Goal: Information Seeking & Learning: Learn about a topic

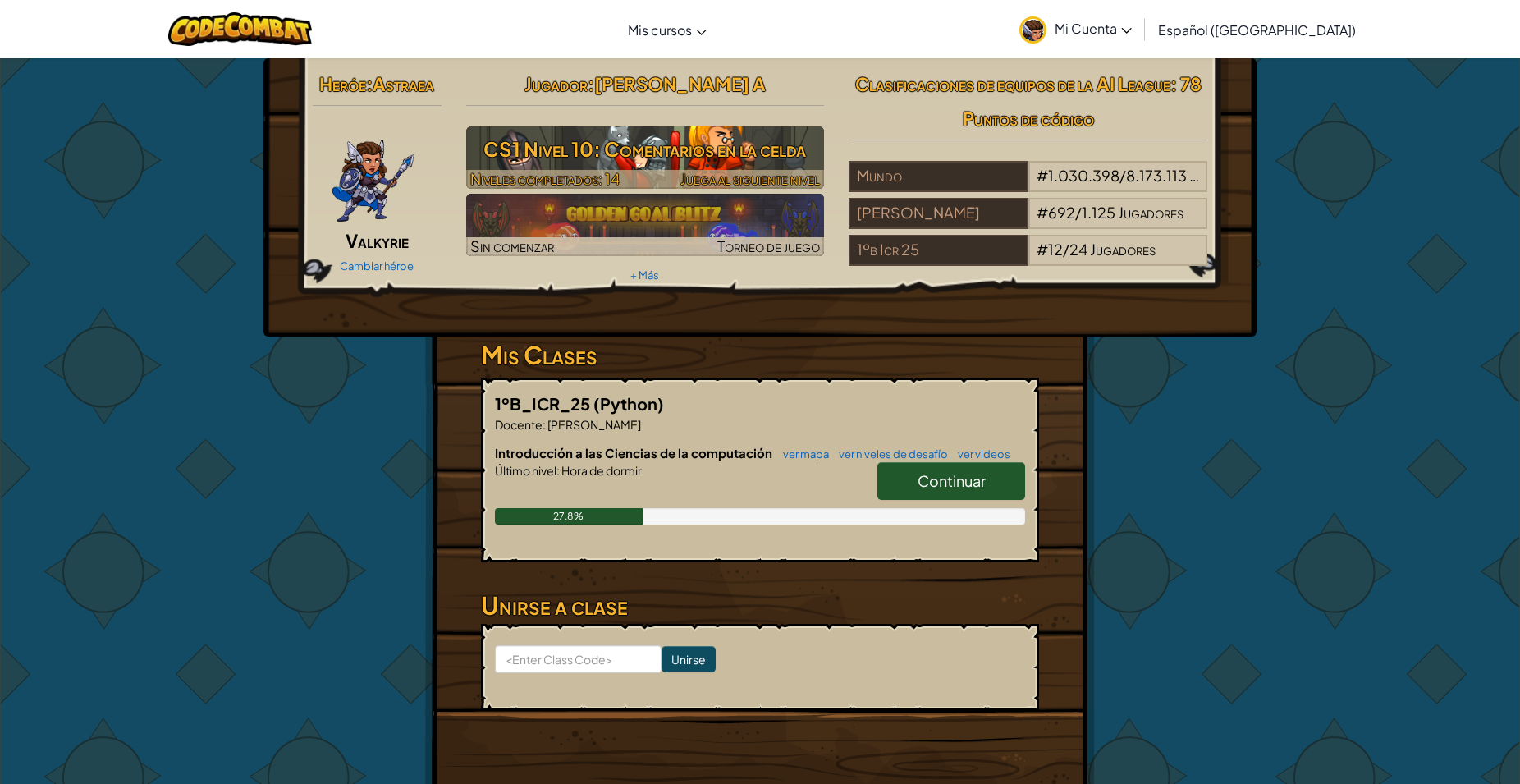
click at [550, 165] on h3 "CS1 Nivel 10: Comentarios en la celda" at bounding box center [645, 149] width 359 height 37
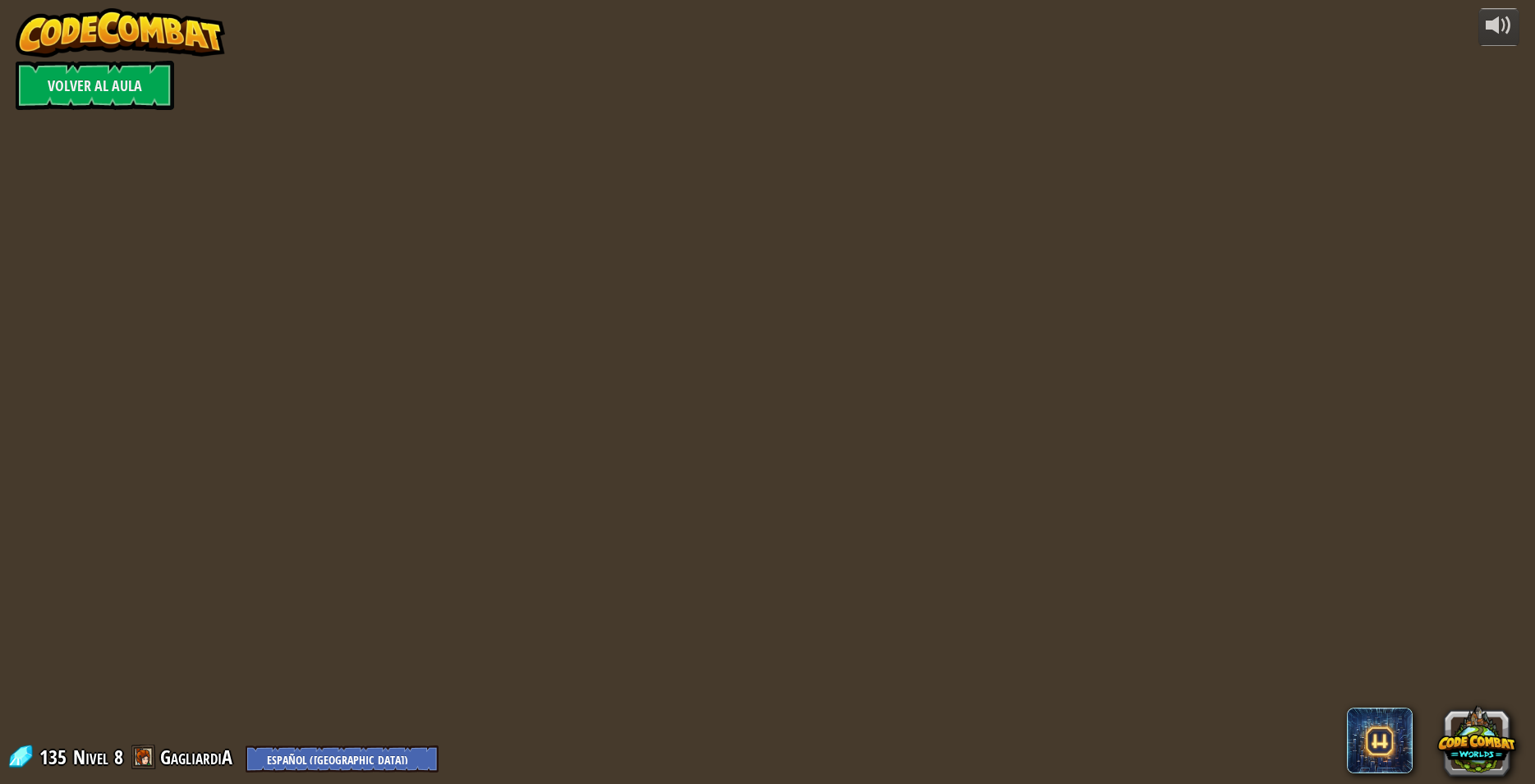
select select "es-419"
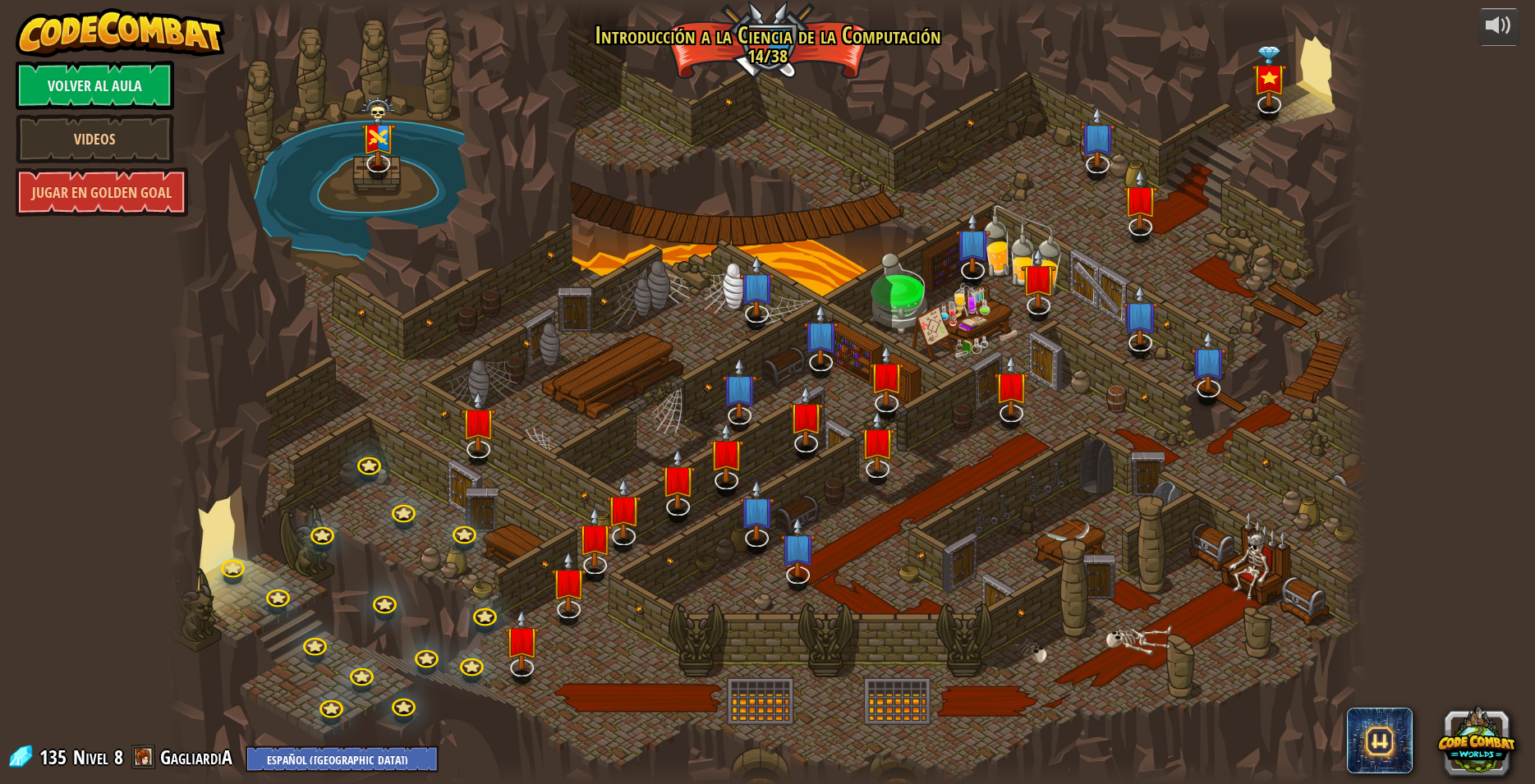
select select "es-419"
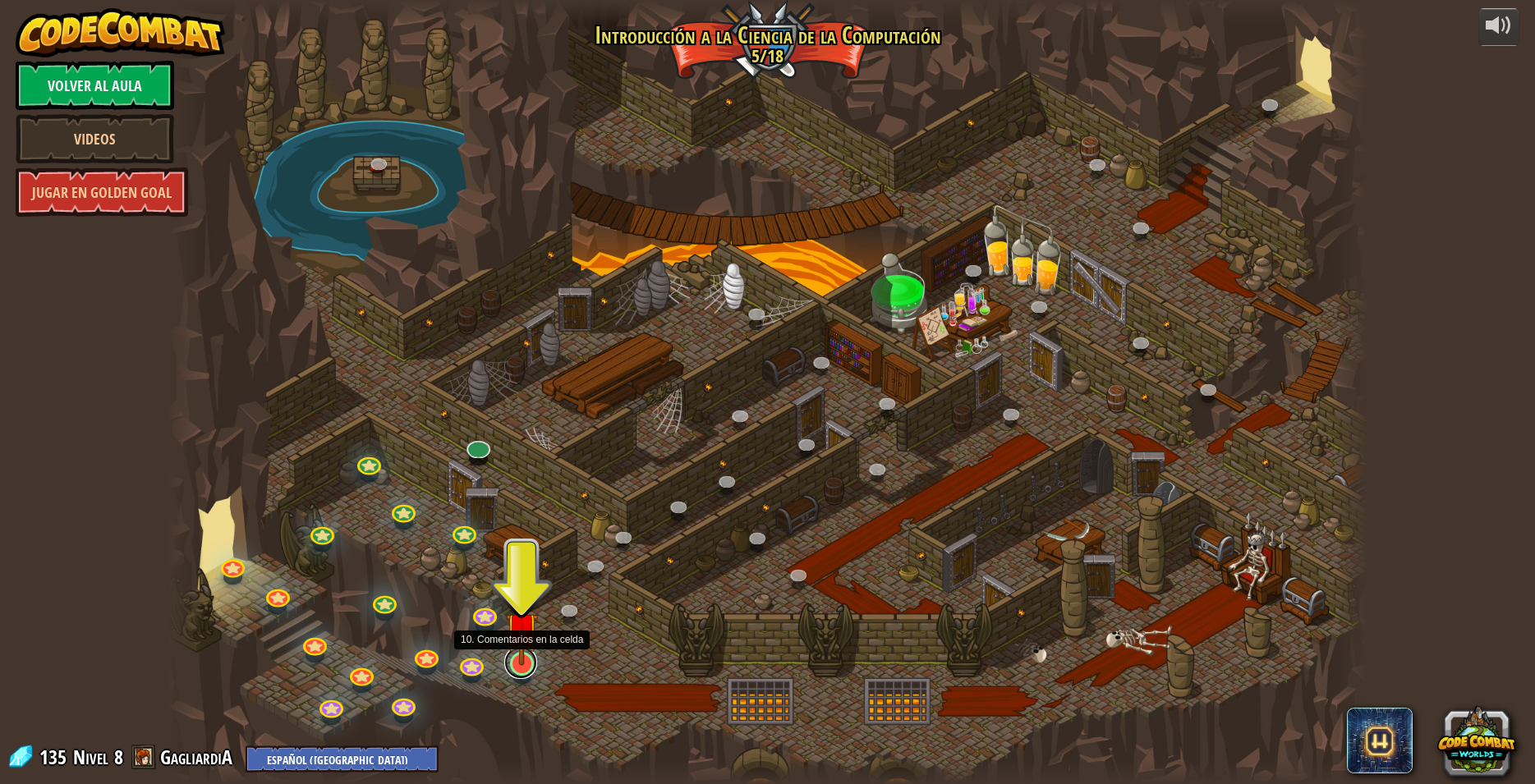
click at [525, 670] on link at bounding box center [520, 662] width 33 height 33
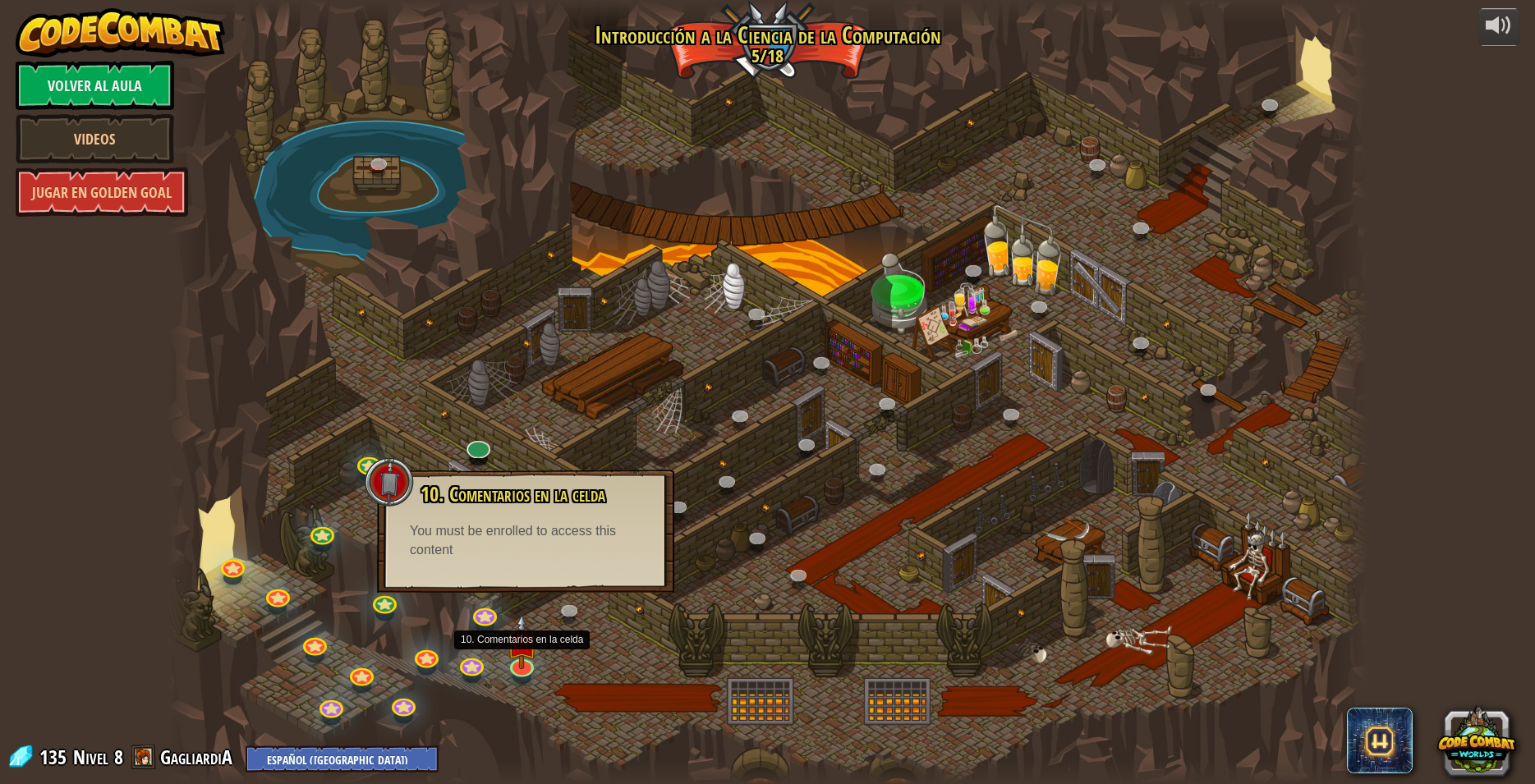
click at [591, 679] on div at bounding box center [767, 392] width 1199 height 784
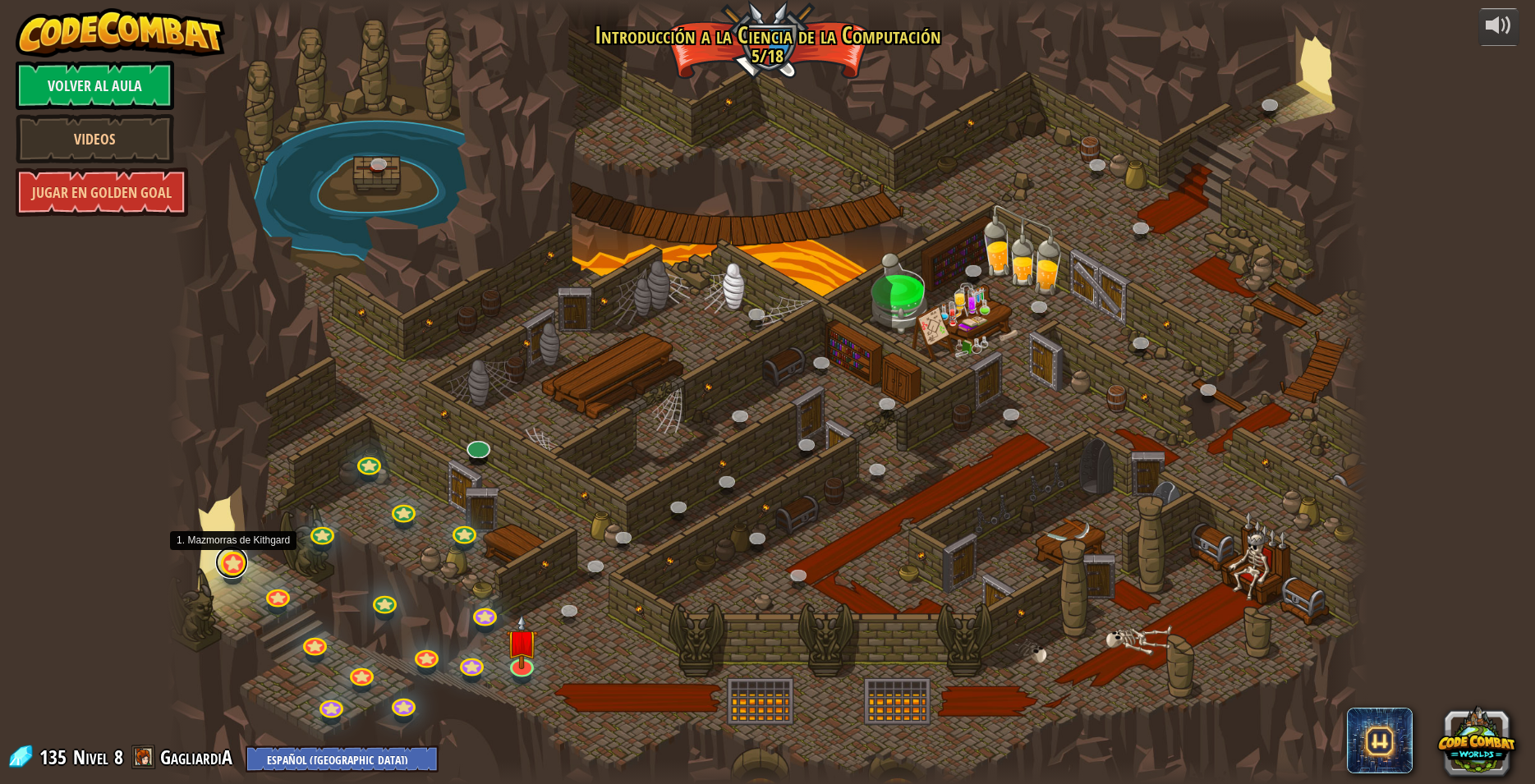
click at [238, 563] on link at bounding box center [231, 563] width 33 height 33
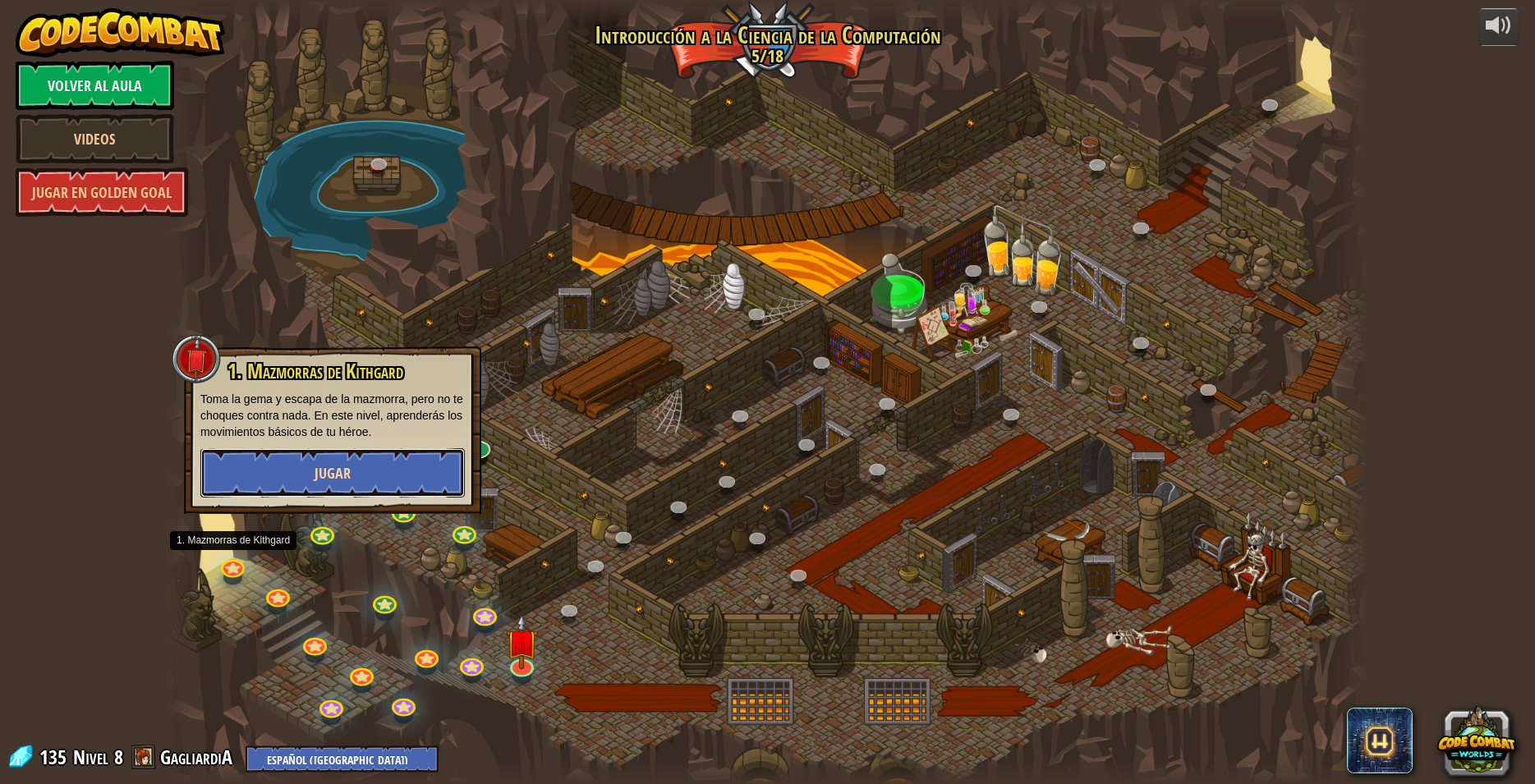
click at [266, 466] on button "Jugar" at bounding box center [332, 473] width 264 height 49
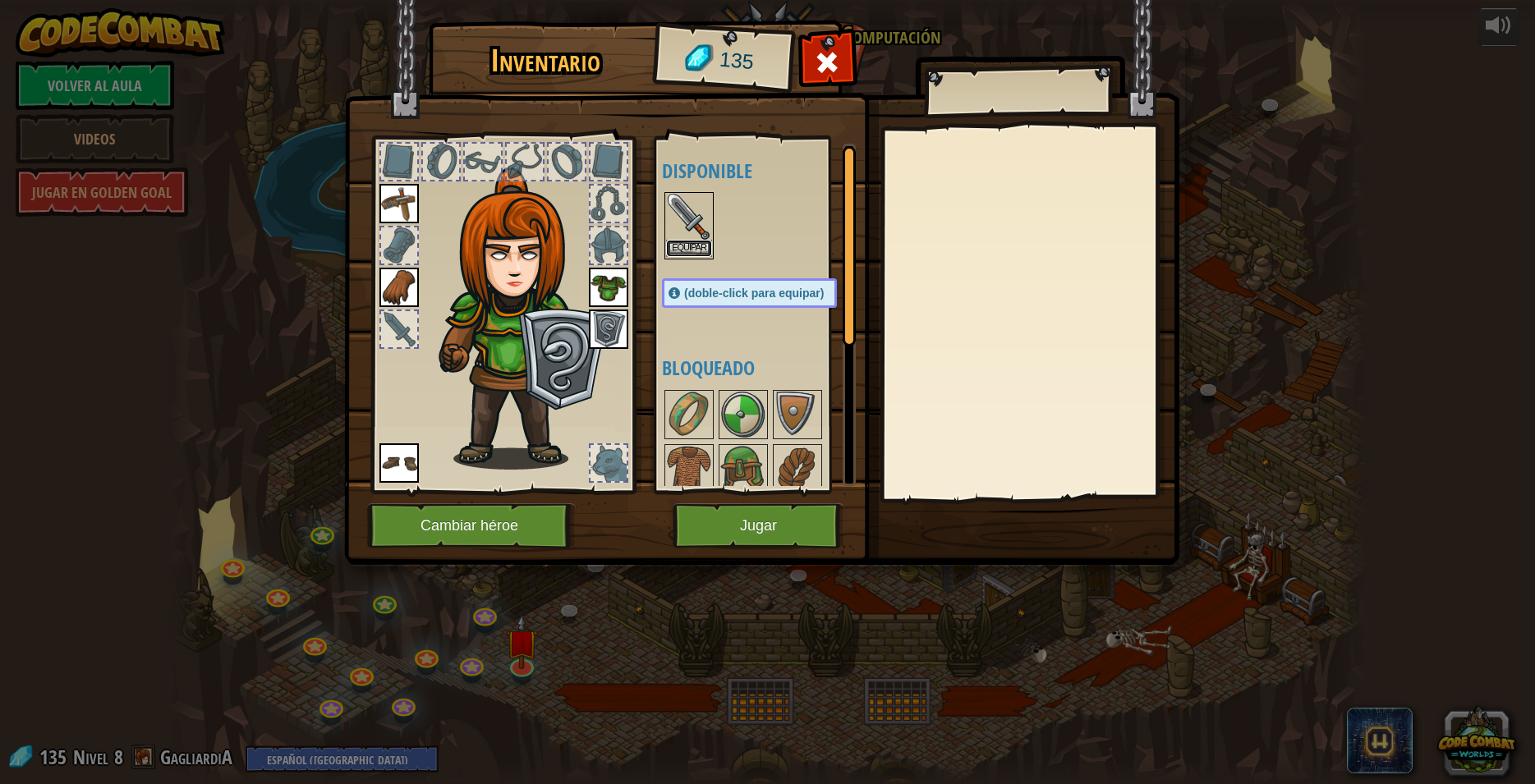
click at [685, 247] on button "Equipar" at bounding box center [689, 248] width 46 height 17
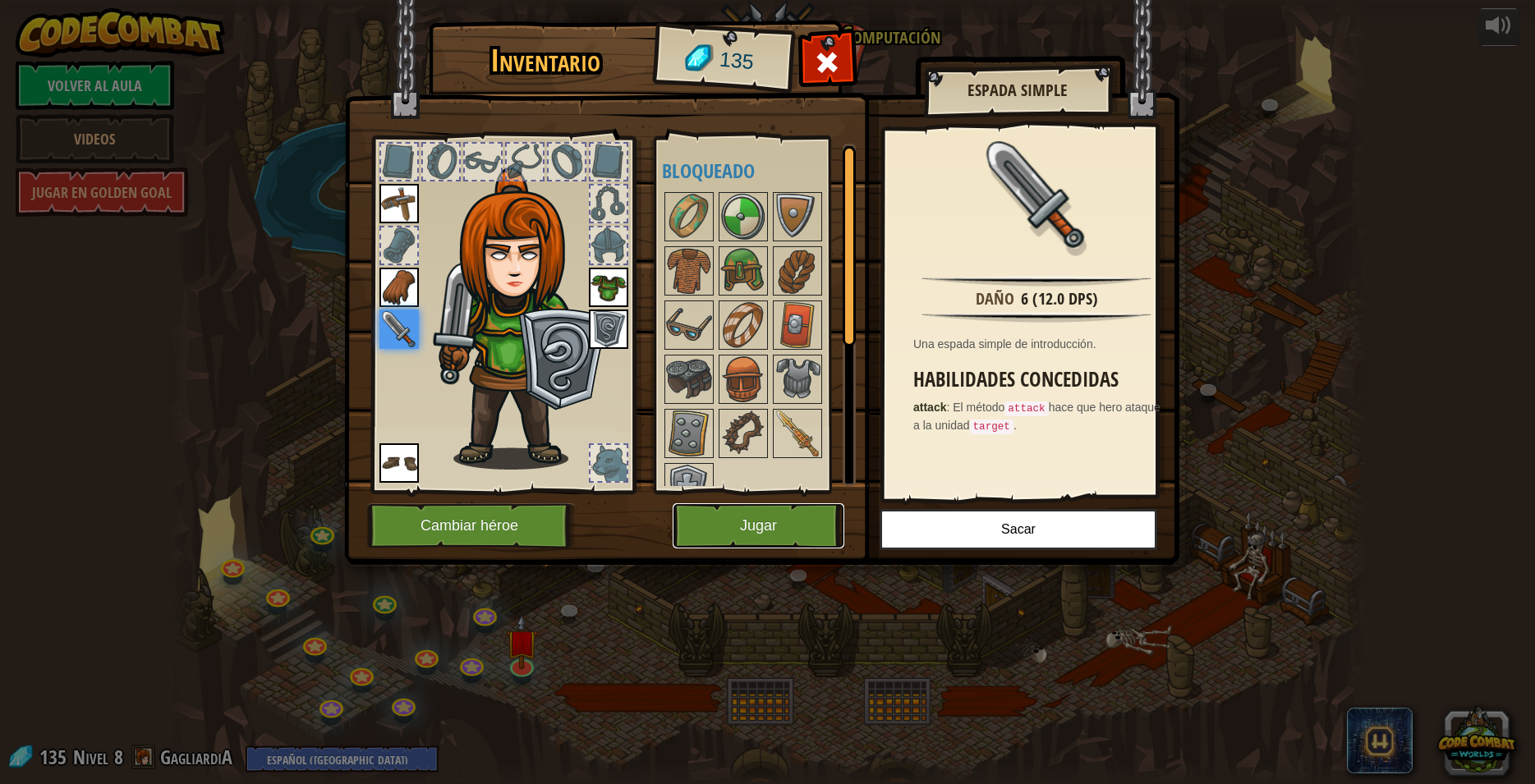
click at [741, 520] on button "Jugar" at bounding box center [757, 525] width 171 height 45
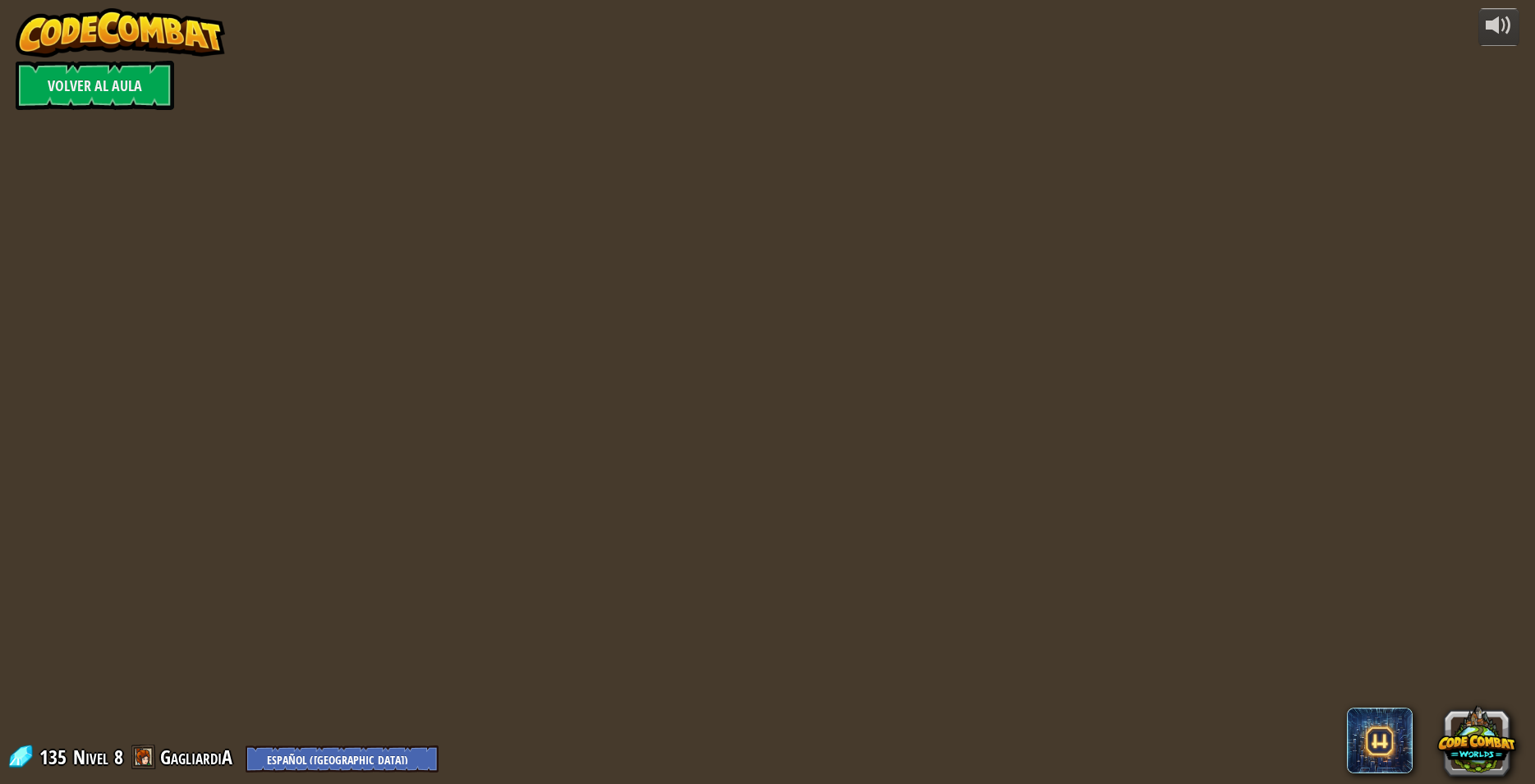
select select "es-419"
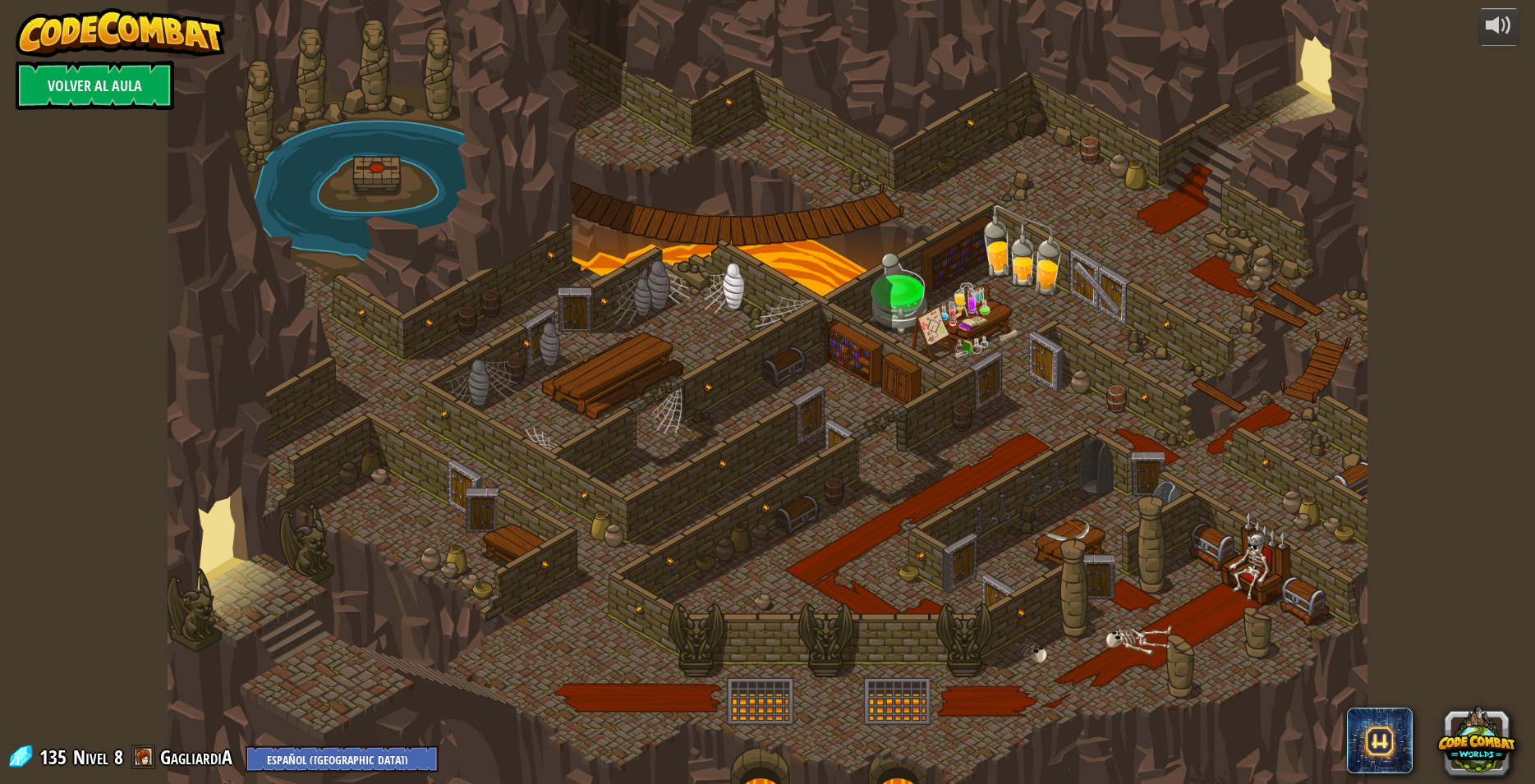
select select "es-419"
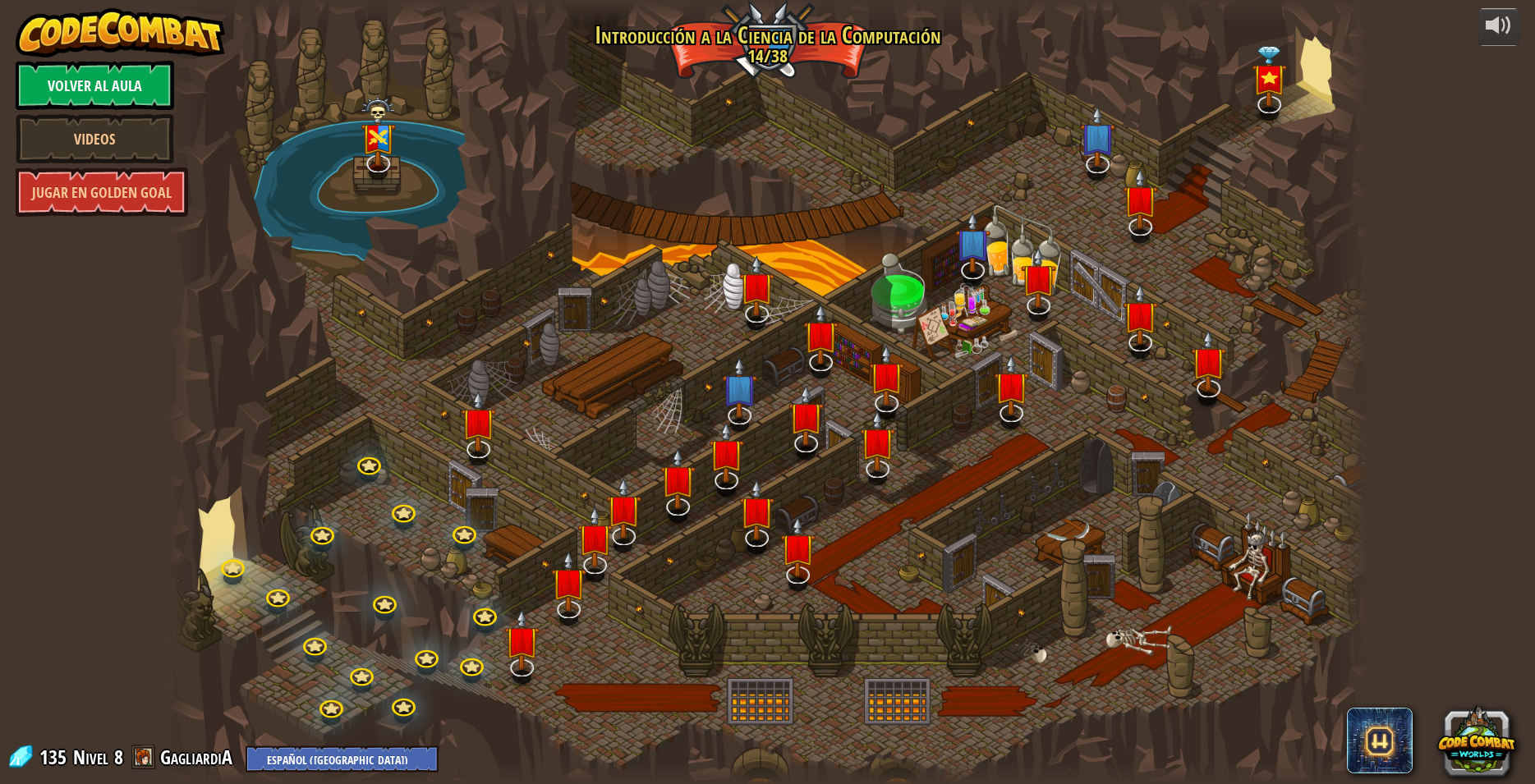
select select "es-419"
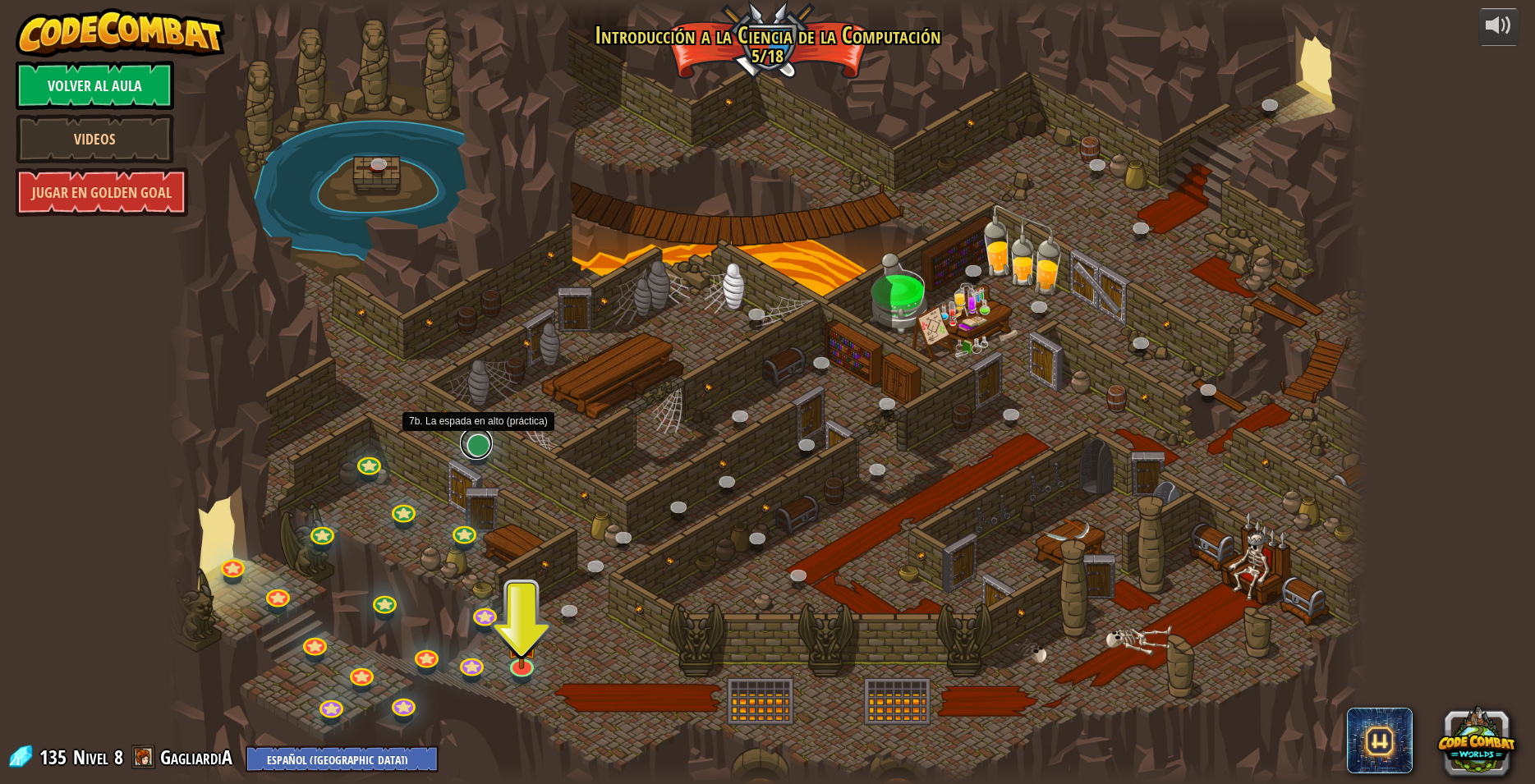
click at [475, 451] on link at bounding box center [476, 443] width 33 height 33
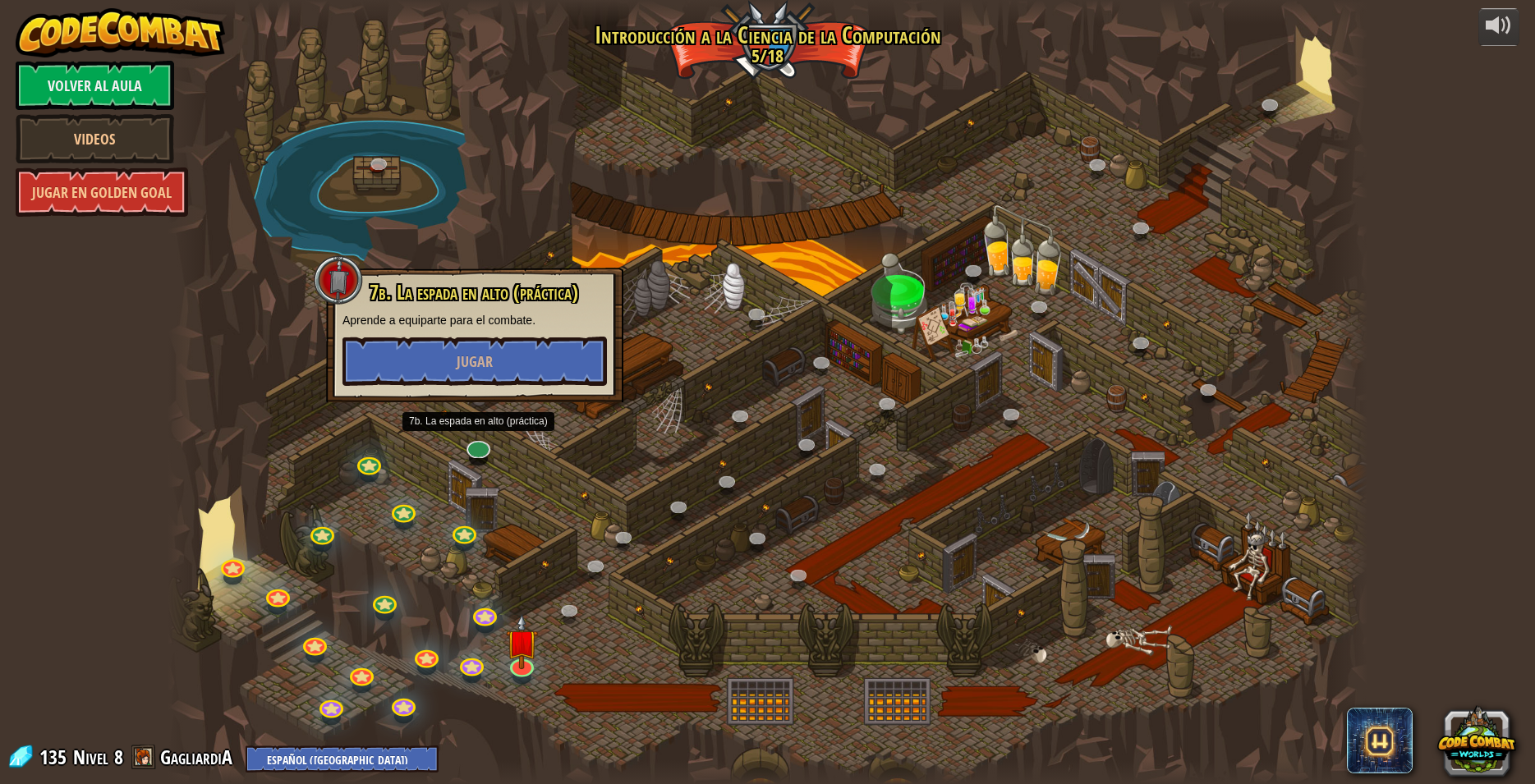
click at [547, 512] on div at bounding box center [767, 392] width 1199 height 784
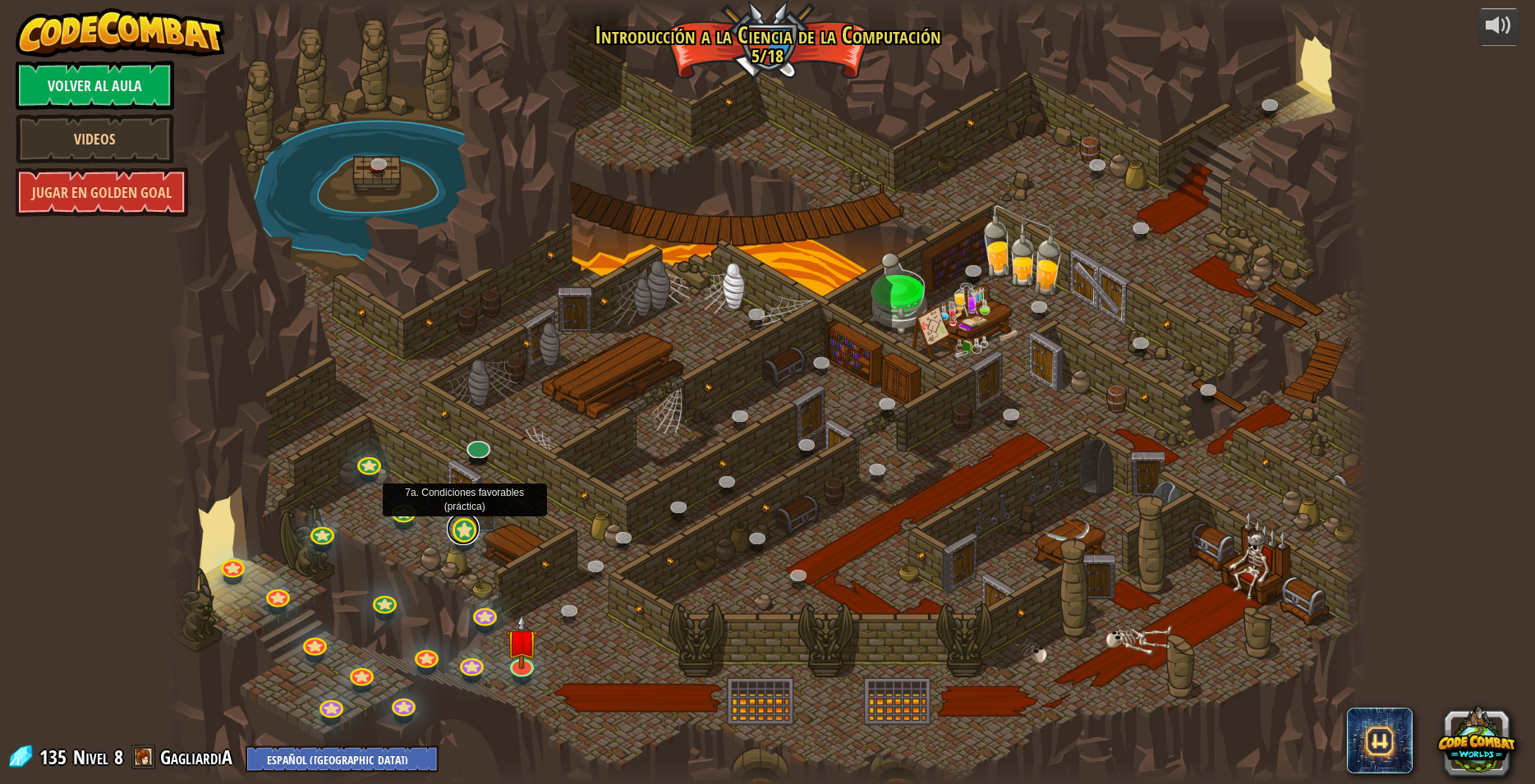
click at [466, 536] on link at bounding box center [463, 529] width 33 height 33
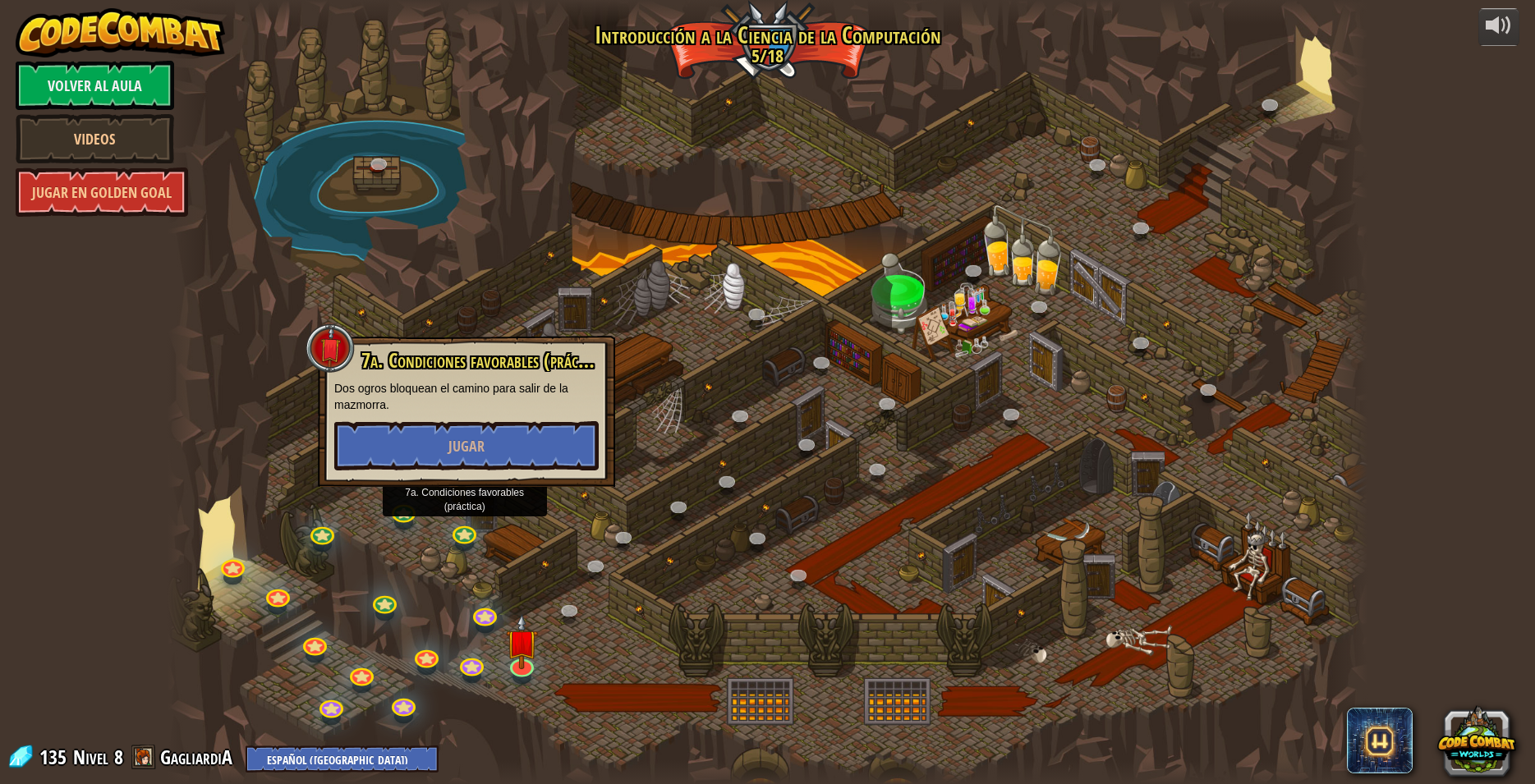
click at [567, 511] on div at bounding box center [767, 392] width 1199 height 784
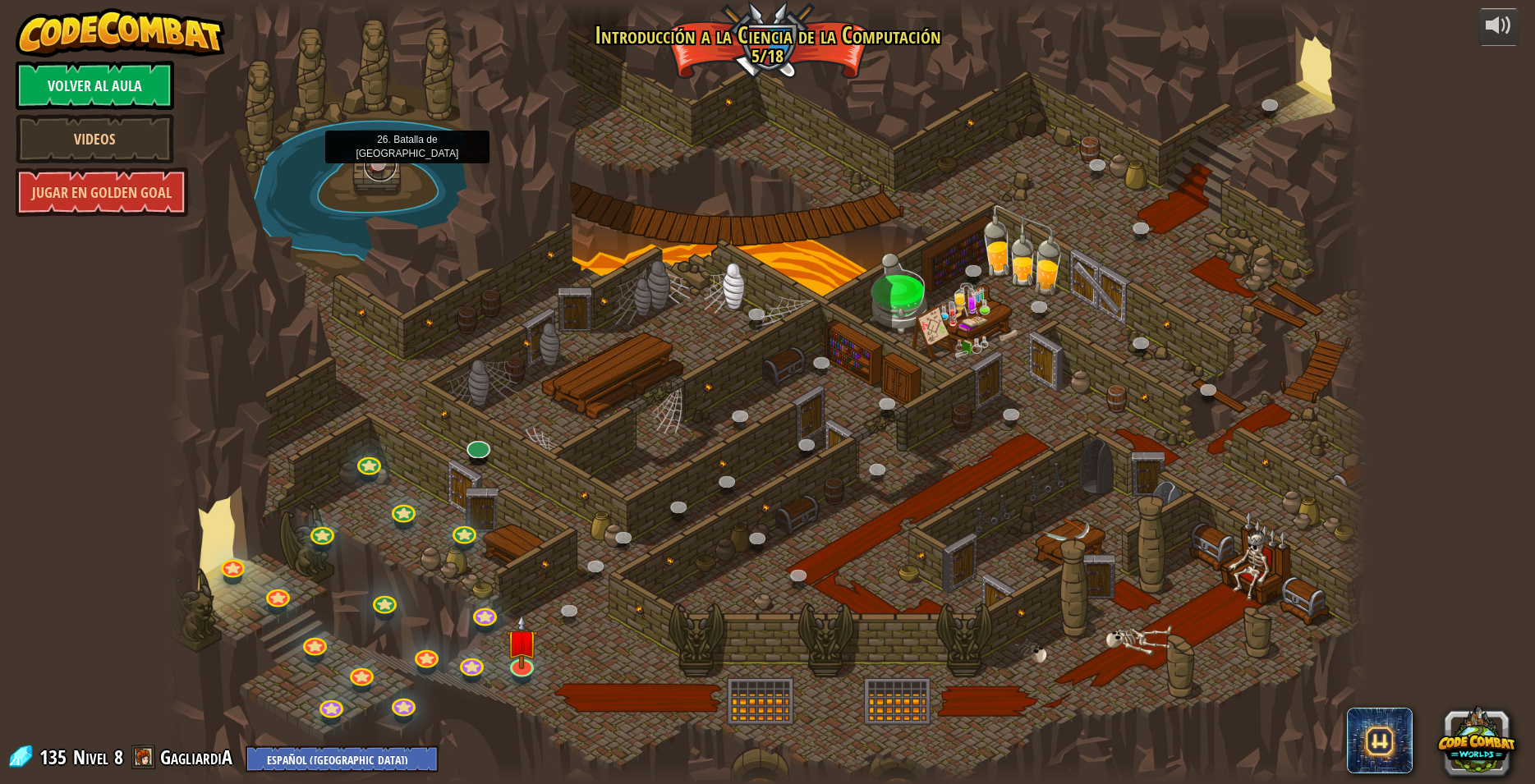
click at [383, 161] on link at bounding box center [380, 165] width 33 height 33
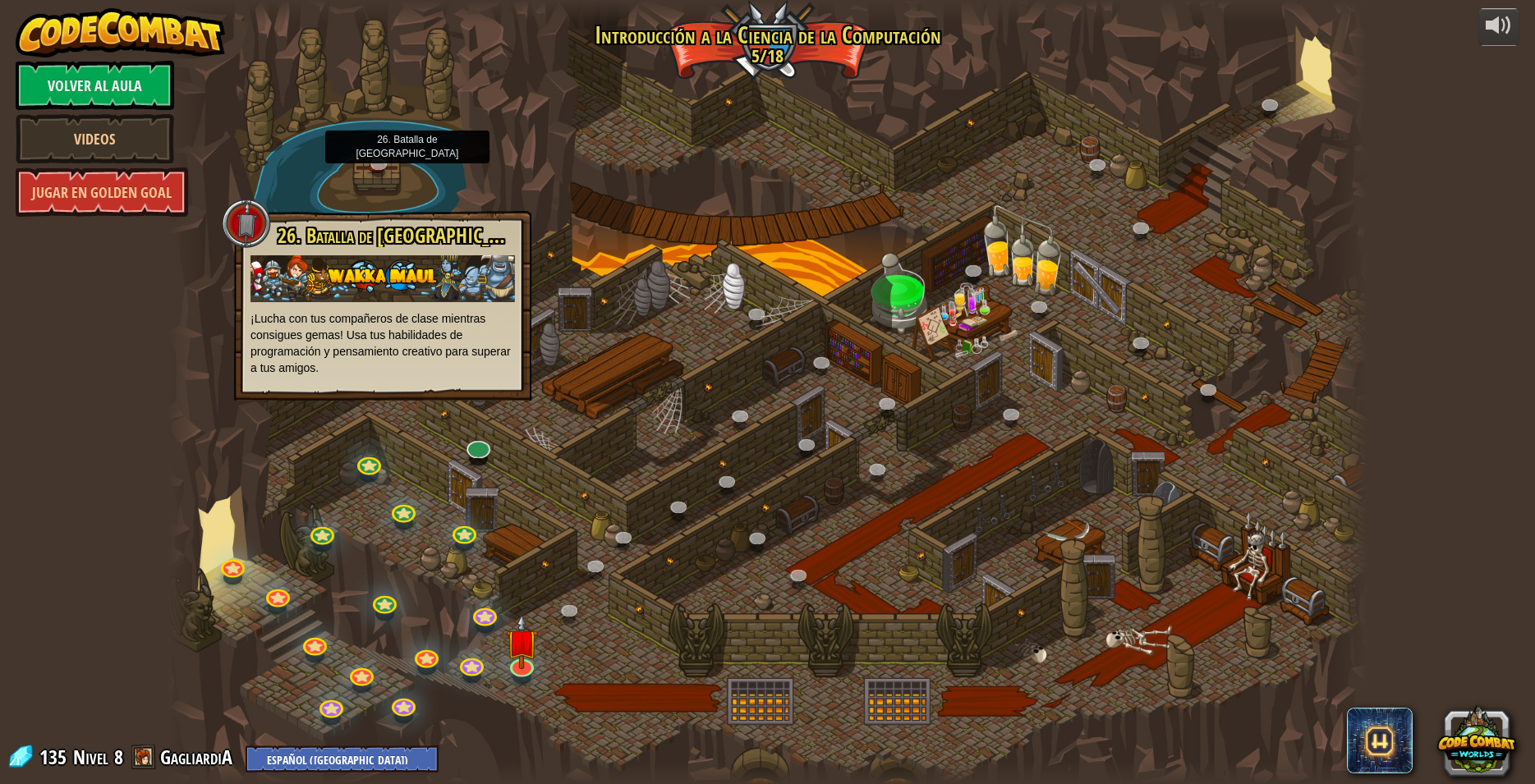
click at [674, 320] on div at bounding box center [767, 392] width 1199 height 784
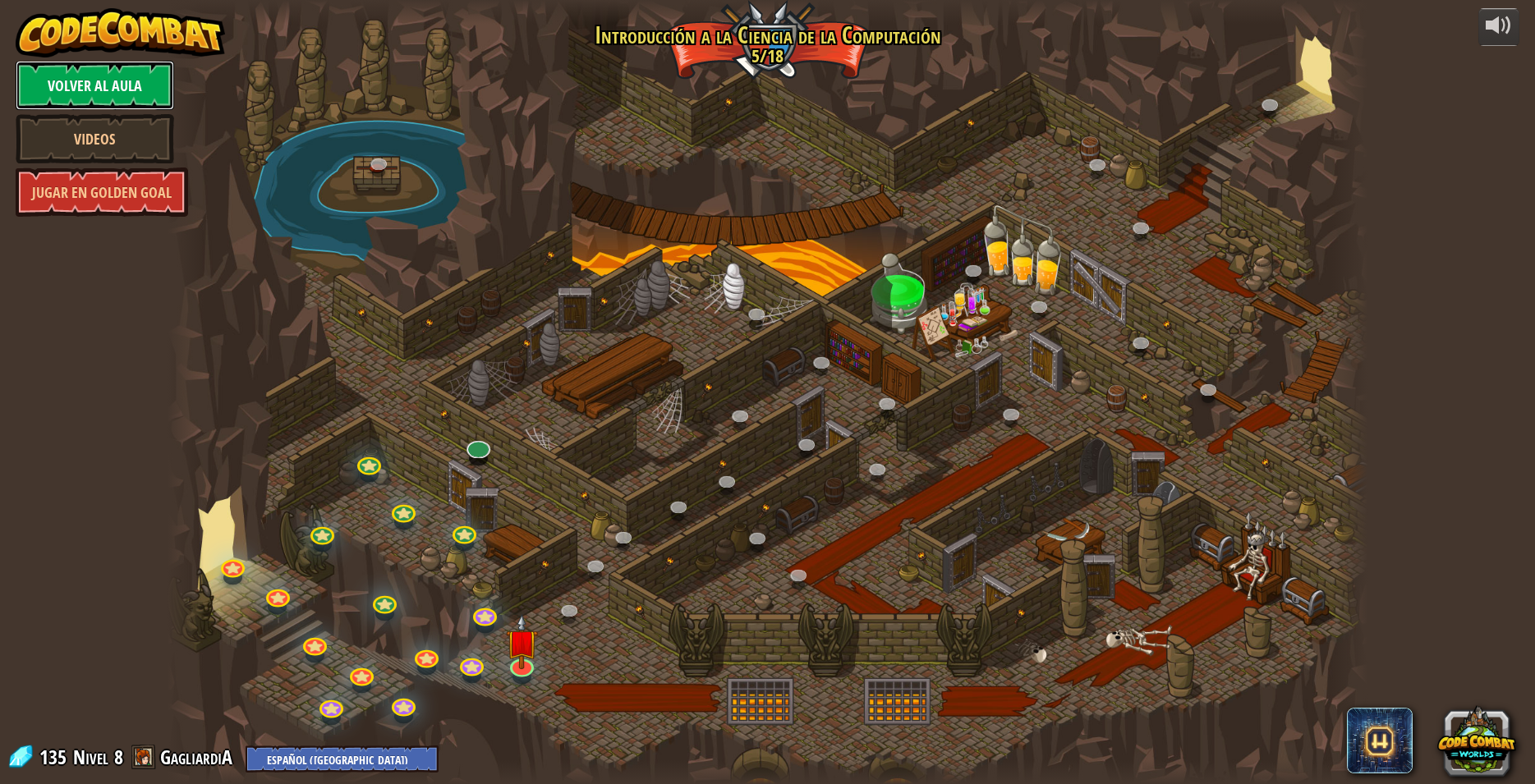
click at [55, 91] on link "Volver al aula" at bounding box center [95, 85] width 159 height 49
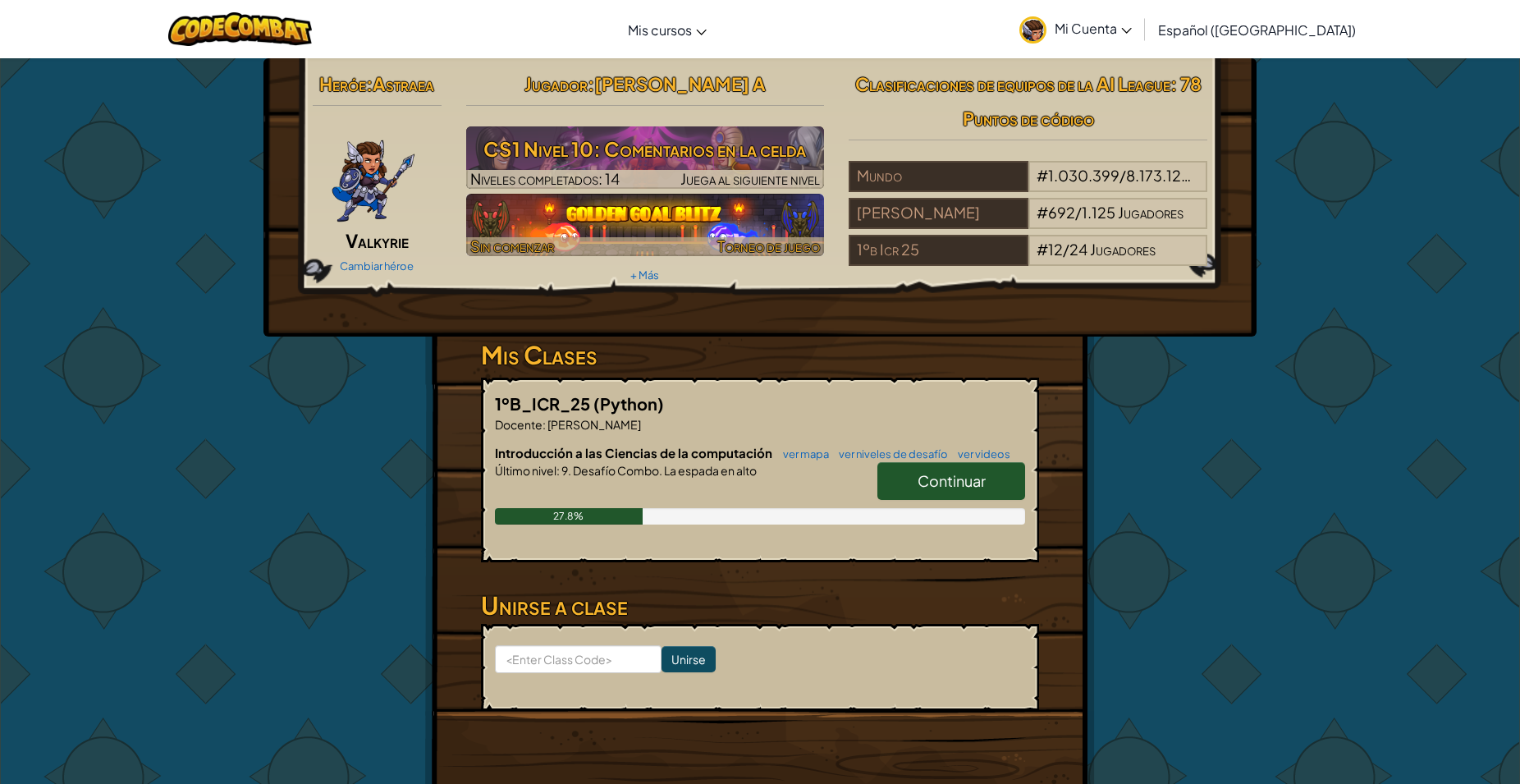
click at [545, 204] on img at bounding box center [645, 224] width 359 height 63
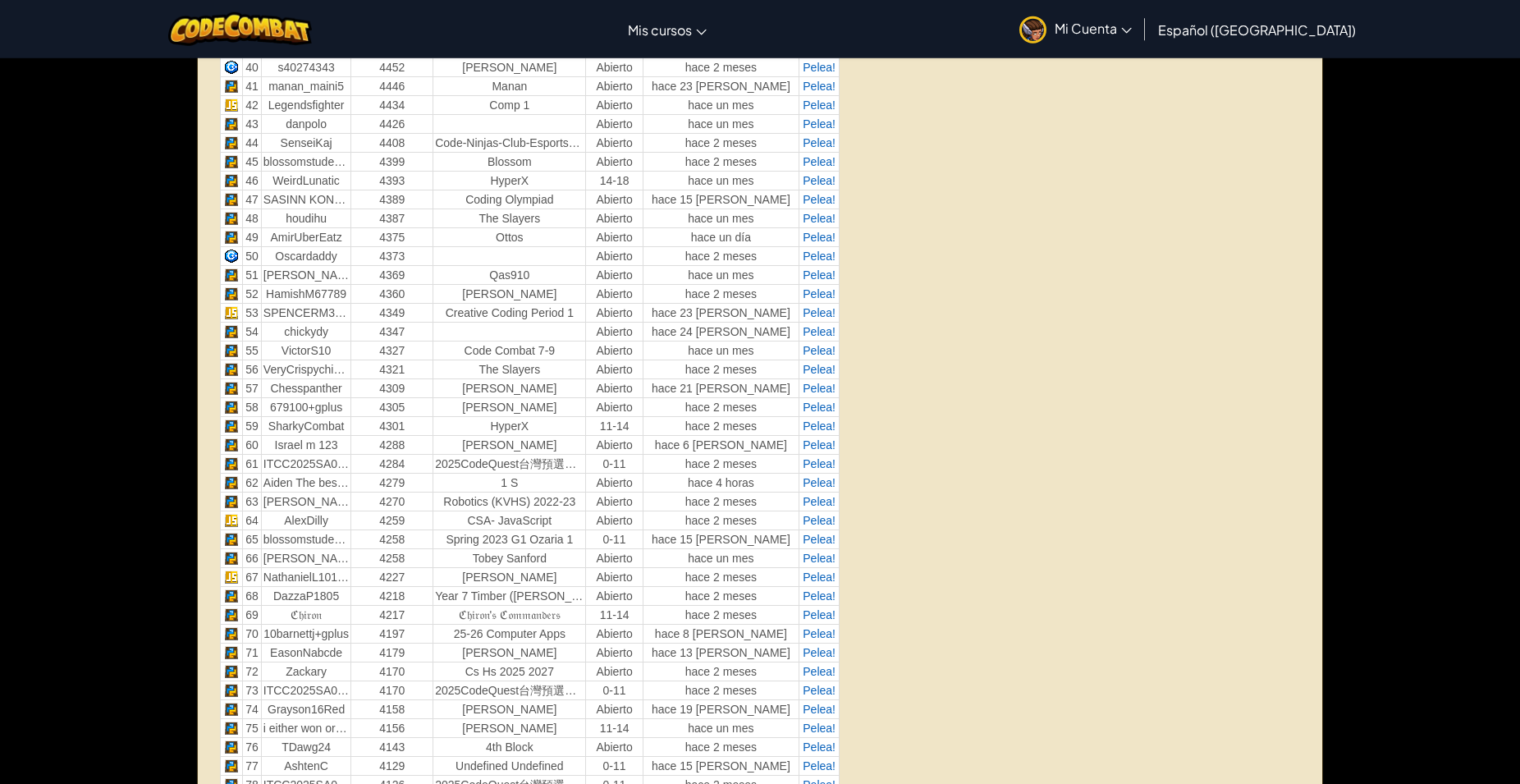
scroll to position [1423, 0]
